Goal: Task Accomplishment & Management: Complete application form

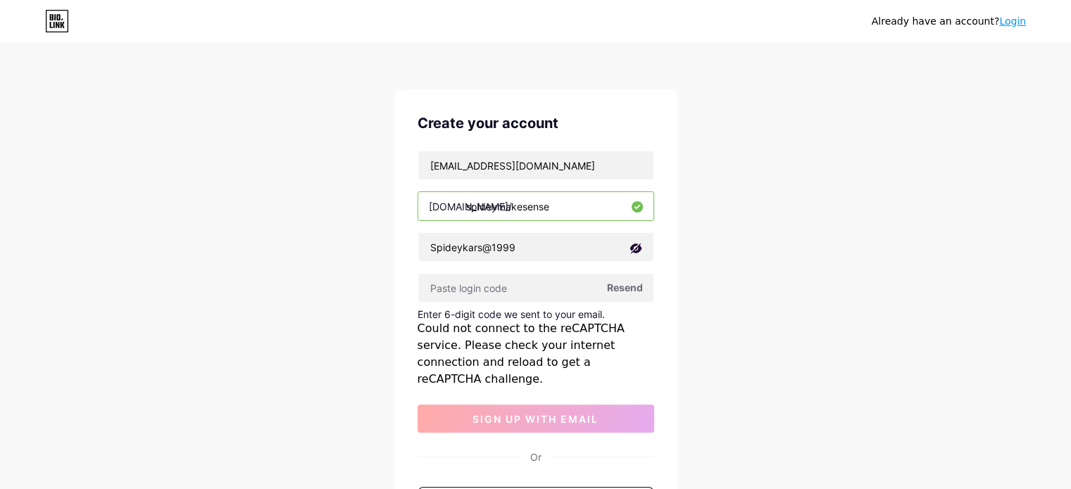
click at [624, 286] on span "Resend" at bounding box center [625, 287] width 36 height 15
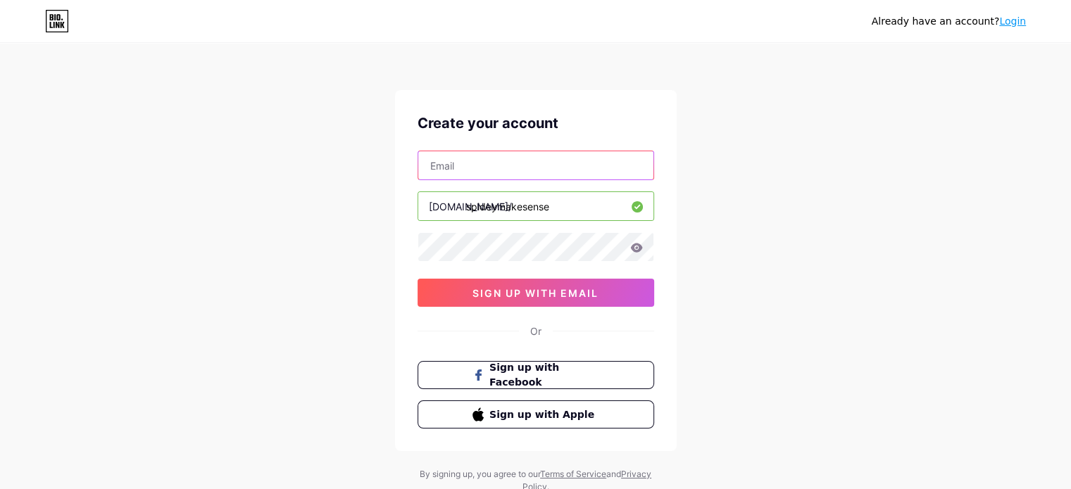
click at [451, 165] on input "text" at bounding box center [535, 165] width 235 height 28
type input "Spideymakesense@gmail.com"
click at [630, 246] on icon at bounding box center [636, 248] width 13 height 10
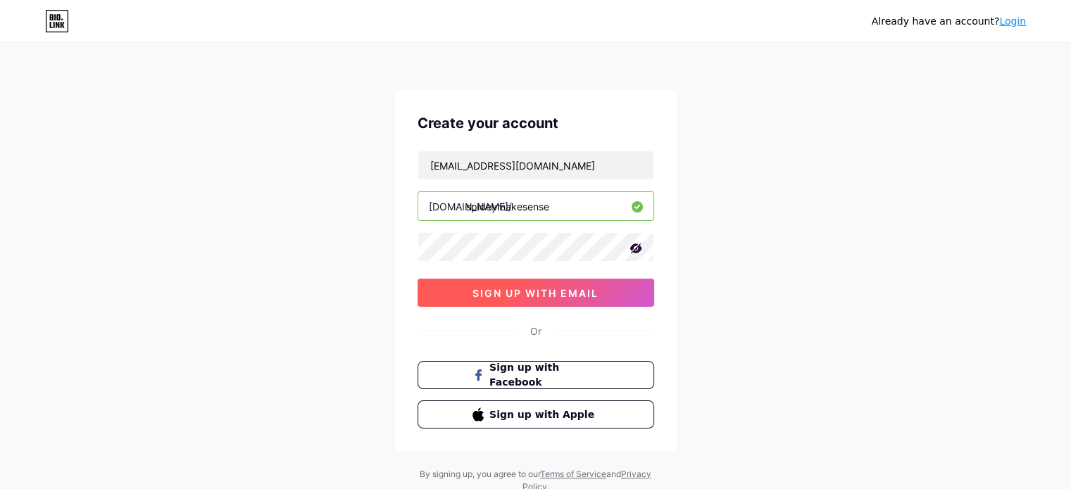
click at [546, 289] on span "sign up with email" at bounding box center [535, 293] width 126 height 12
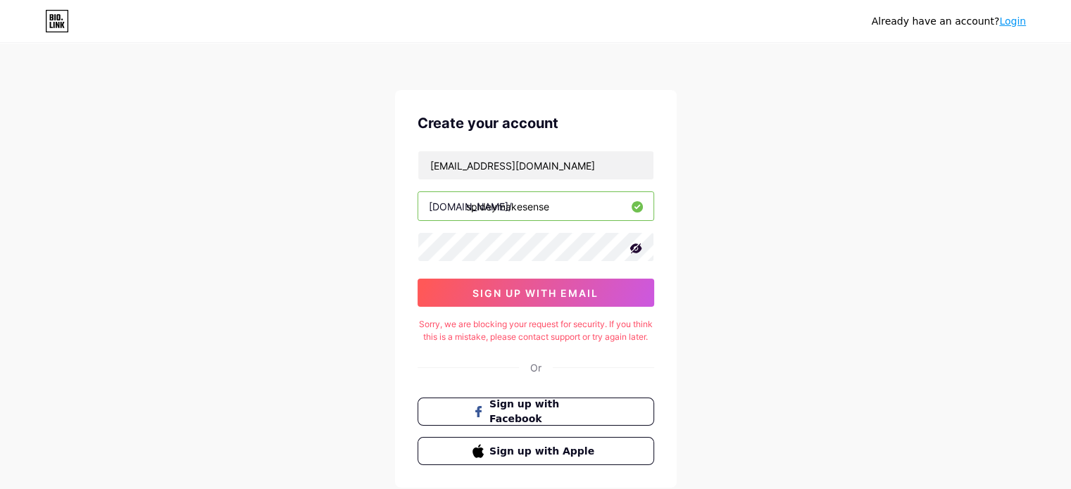
drag, startPoint x: 558, startPoint y: 205, endPoint x: 478, endPoint y: 216, distance: 81.0
click at [478, 216] on input "spideymakesense" at bounding box center [535, 206] width 235 height 28
type input "s"
type input "amit"
drag, startPoint x: 576, startPoint y: 168, endPoint x: 422, endPoint y: 155, distance: 154.0
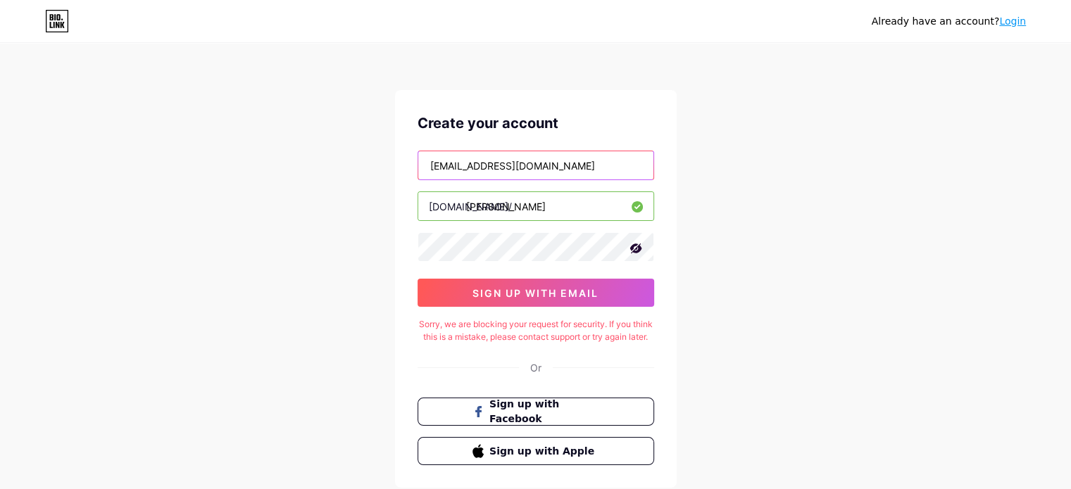
click at [422, 155] on input "Spideymakesense@gmail.com" at bounding box center [535, 165] width 235 height 28
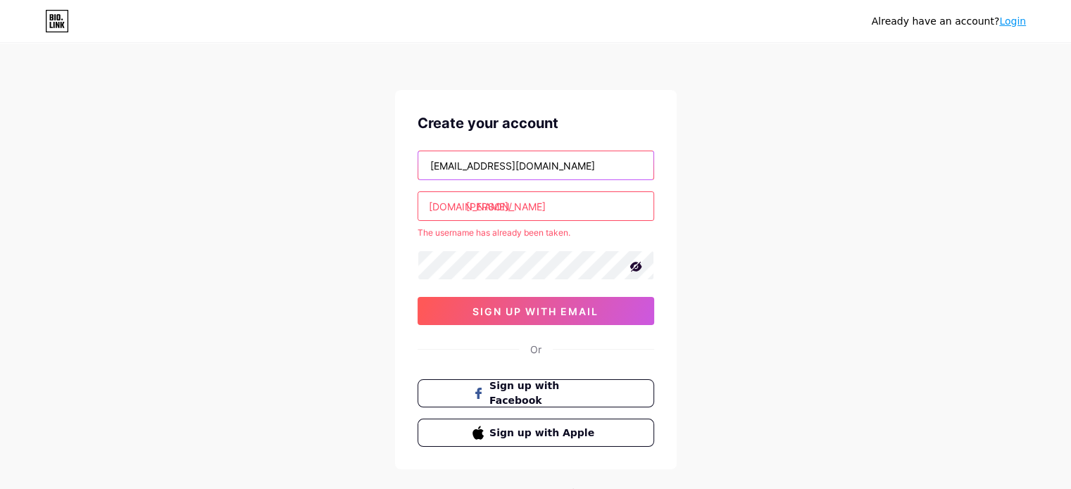
type input "reyidiot143@gmail.com"
click at [487, 208] on input "amit" at bounding box center [535, 206] width 235 height 28
type input "a"
type input "7"
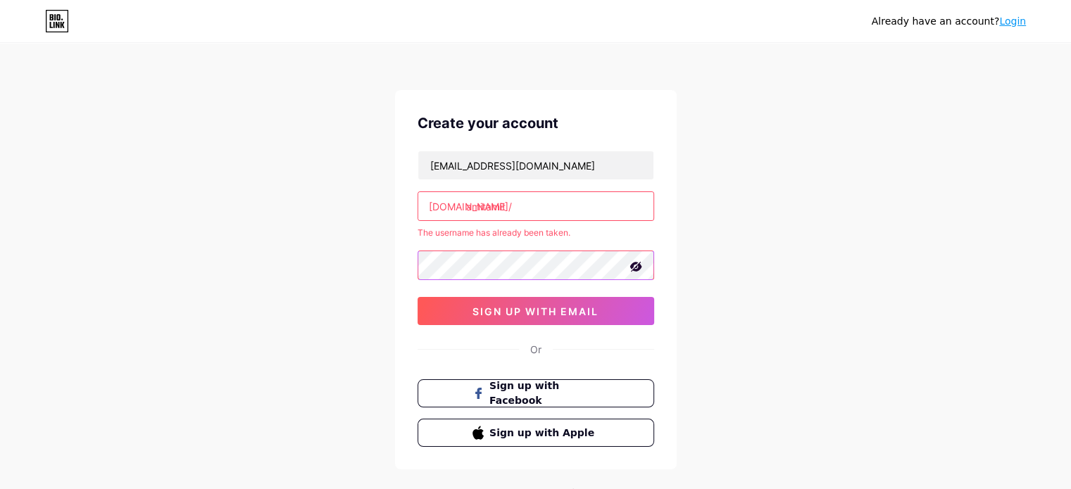
click at [546, 182] on div "reyidiot143@gmail.com bio.link/ amitamit The username has already been taken. 0…" at bounding box center [535, 238] width 237 height 175
click at [532, 205] on input "amitamit" at bounding box center [535, 206] width 235 height 28
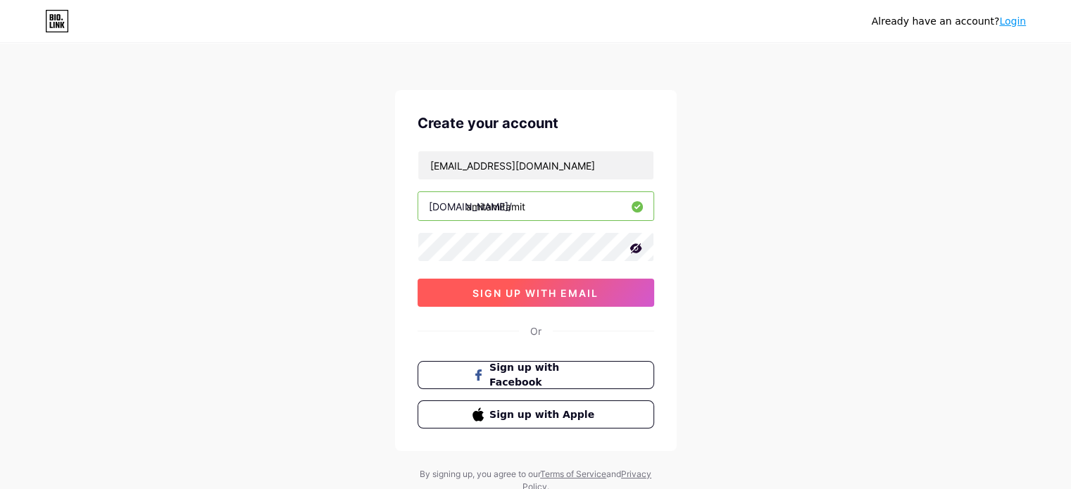
type input "amitamitamit"
click at [551, 295] on span "sign up with email" at bounding box center [535, 293] width 126 height 12
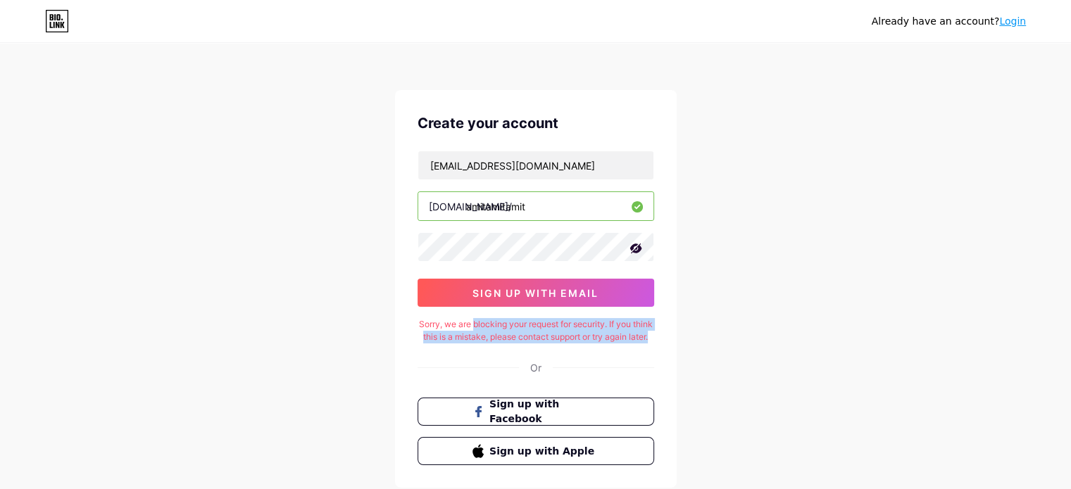
drag, startPoint x: 484, startPoint y: 329, endPoint x: 553, endPoint y: 346, distance: 71.2
click at [553, 344] on div "Sorry, we are blocking your request for security. If you think this is a mistak…" at bounding box center [535, 330] width 237 height 25
